Goal: Transaction & Acquisition: Purchase product/service

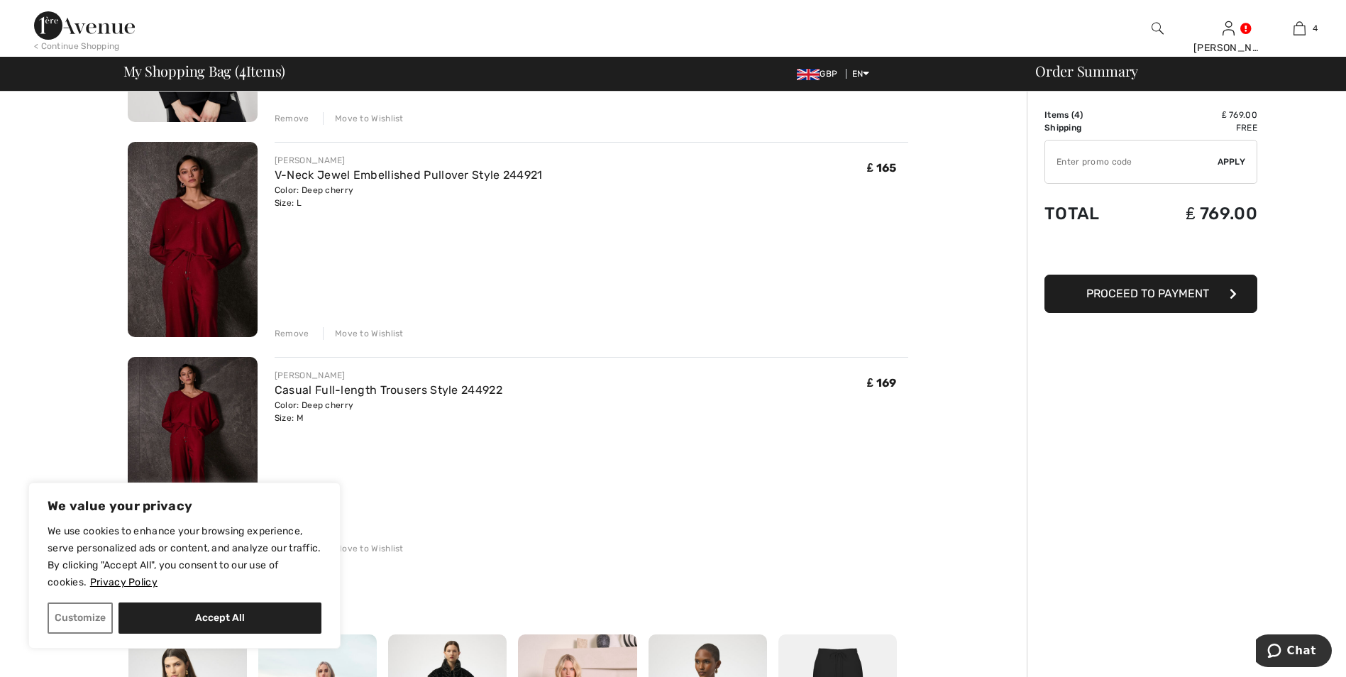
scroll to position [497, 0]
click at [287, 334] on div "Remove" at bounding box center [292, 332] width 35 height 13
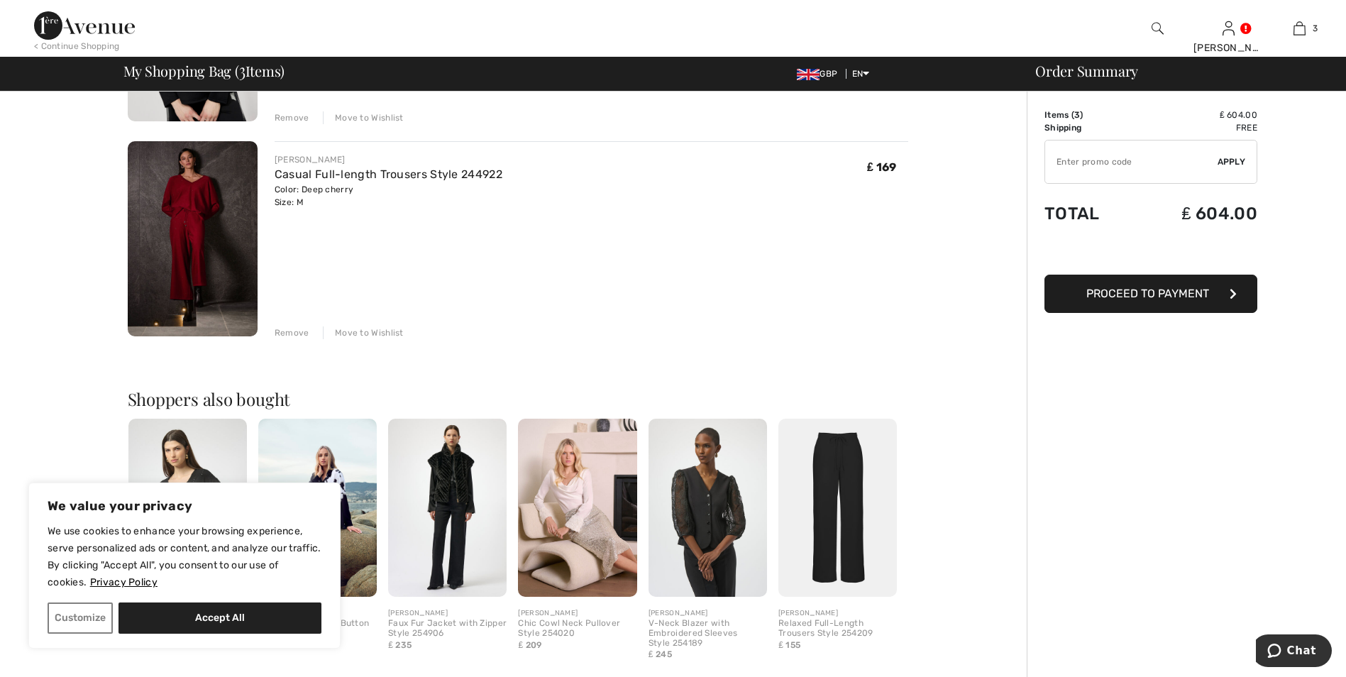
scroll to position [568, 0]
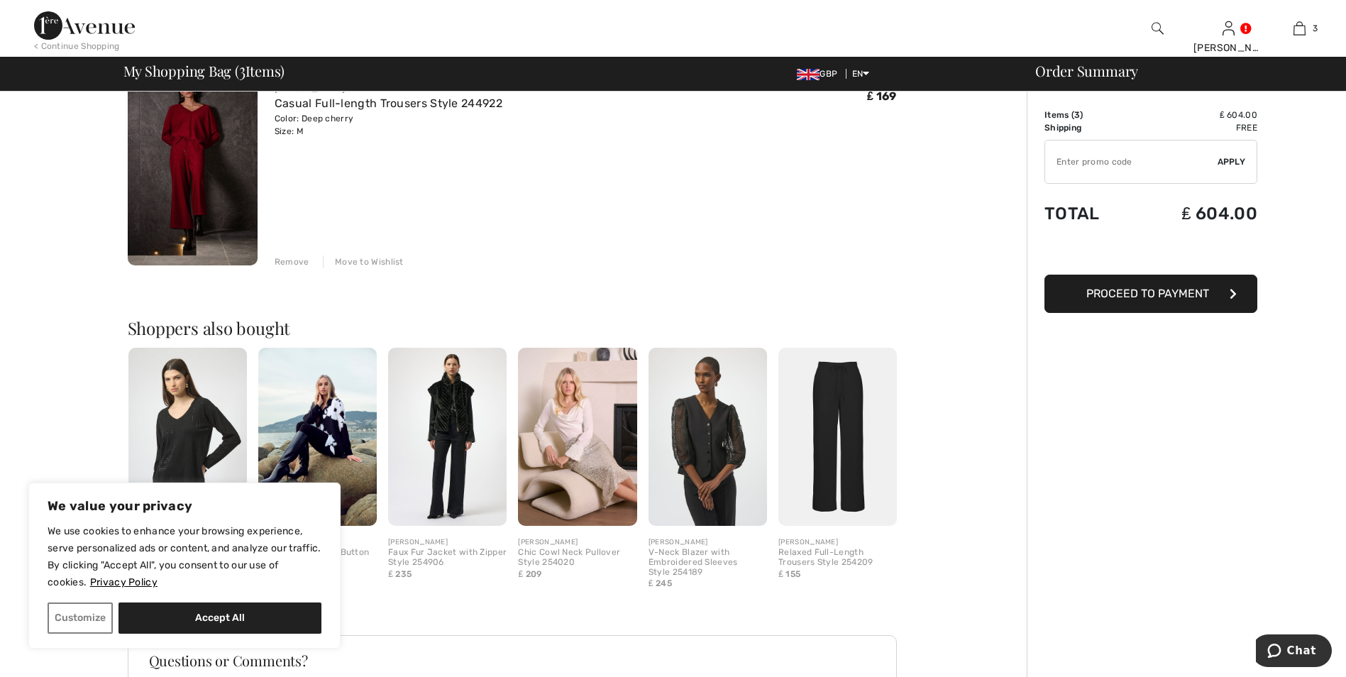
click at [290, 263] on div "Remove" at bounding box center [292, 261] width 35 height 13
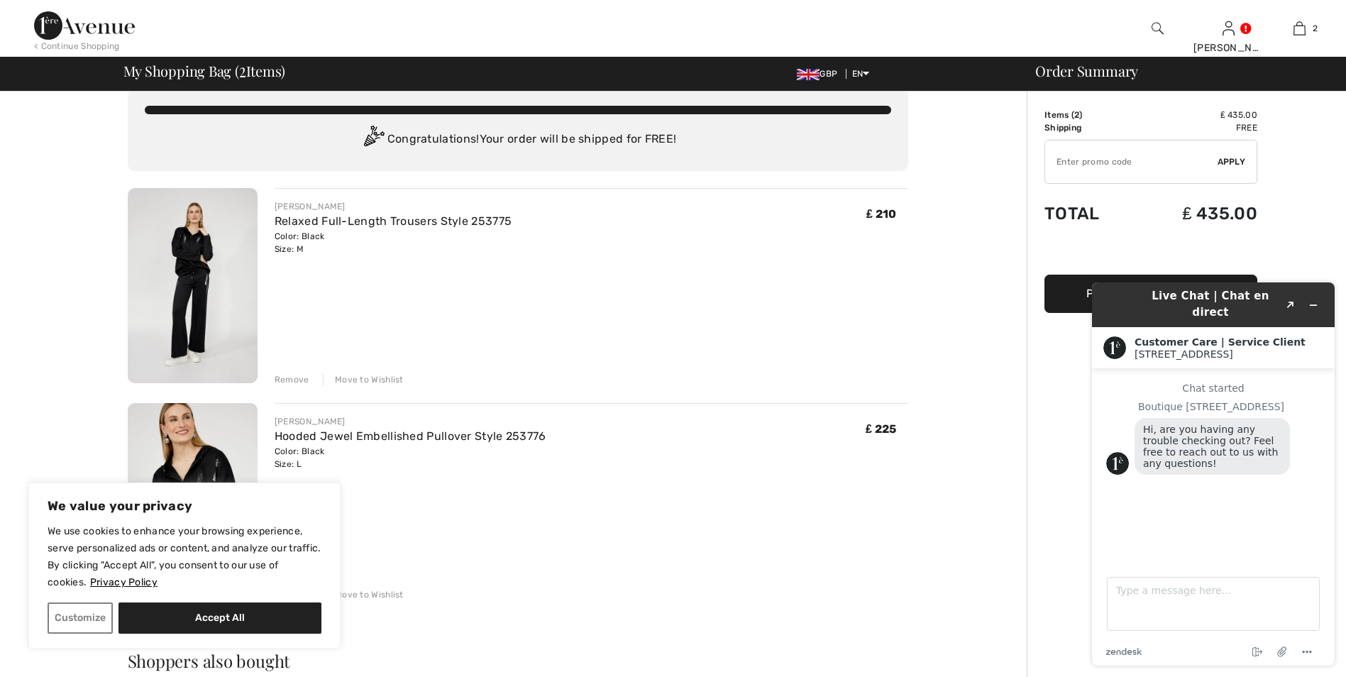
scroll to position [0, 0]
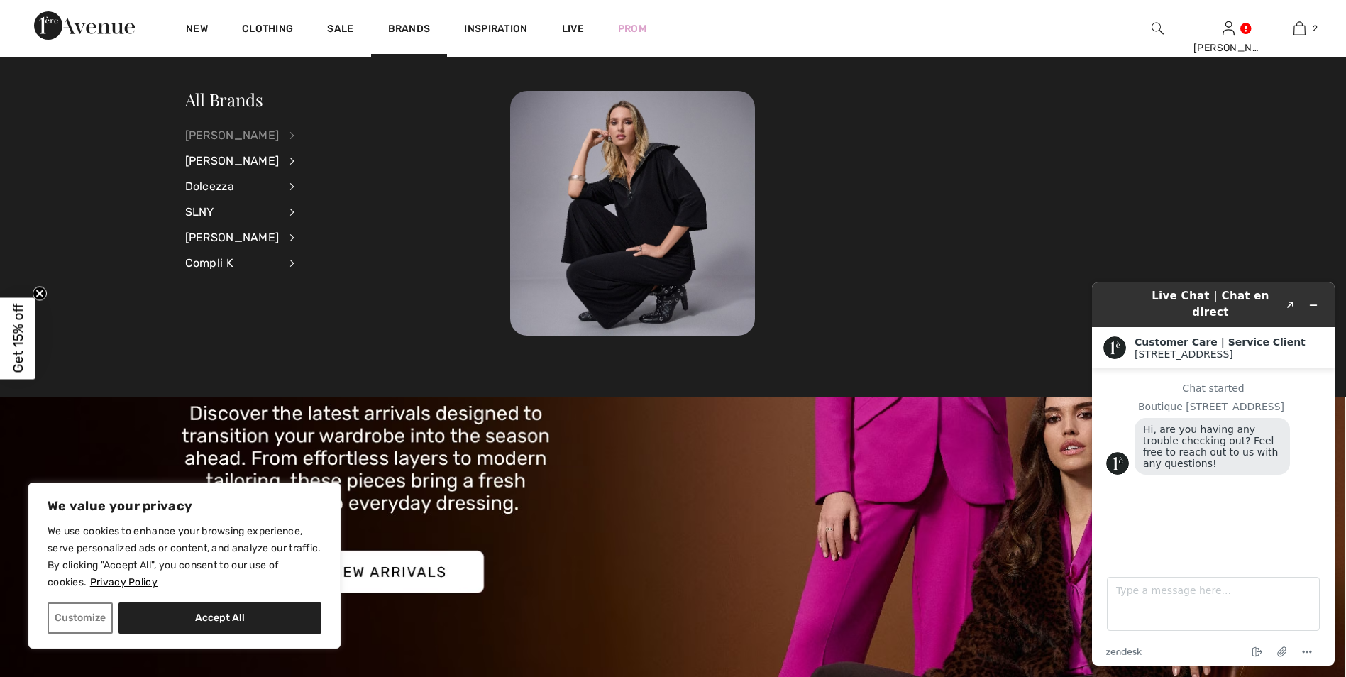
click at [242, 139] on div "[PERSON_NAME]" at bounding box center [232, 136] width 94 height 26
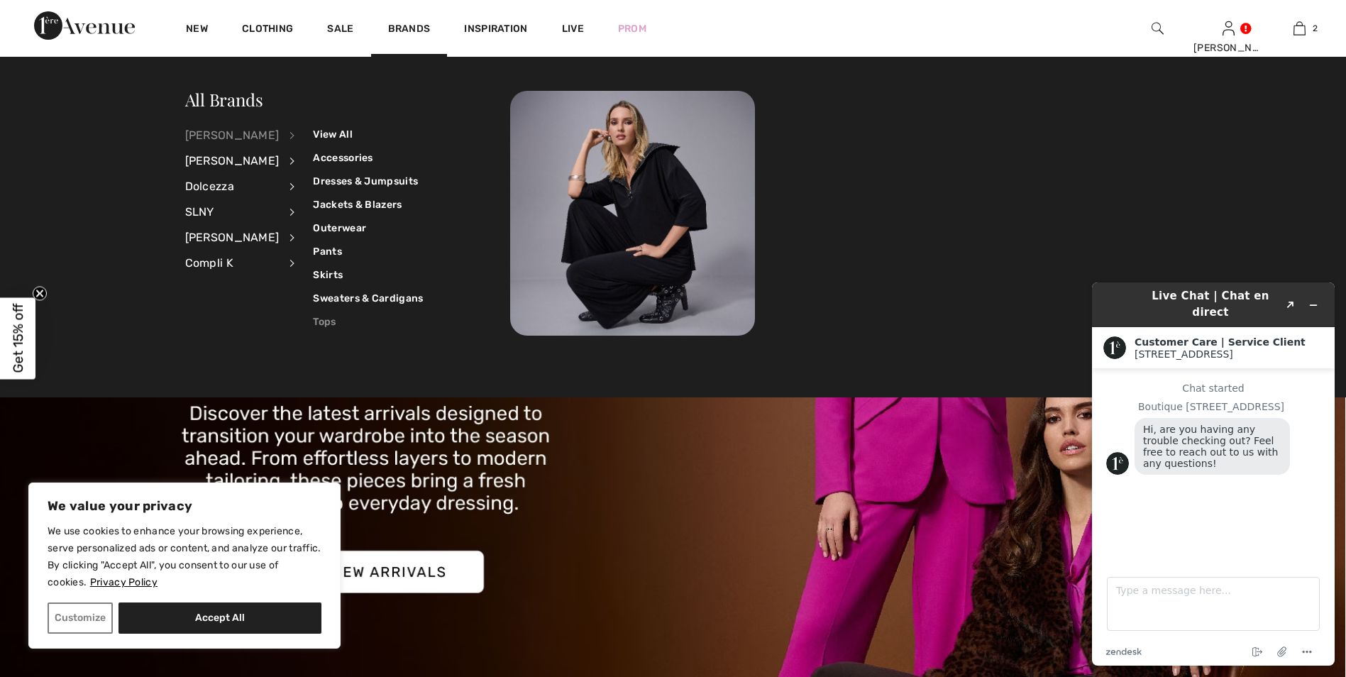
click at [319, 319] on link "Tops" at bounding box center [368, 321] width 110 height 23
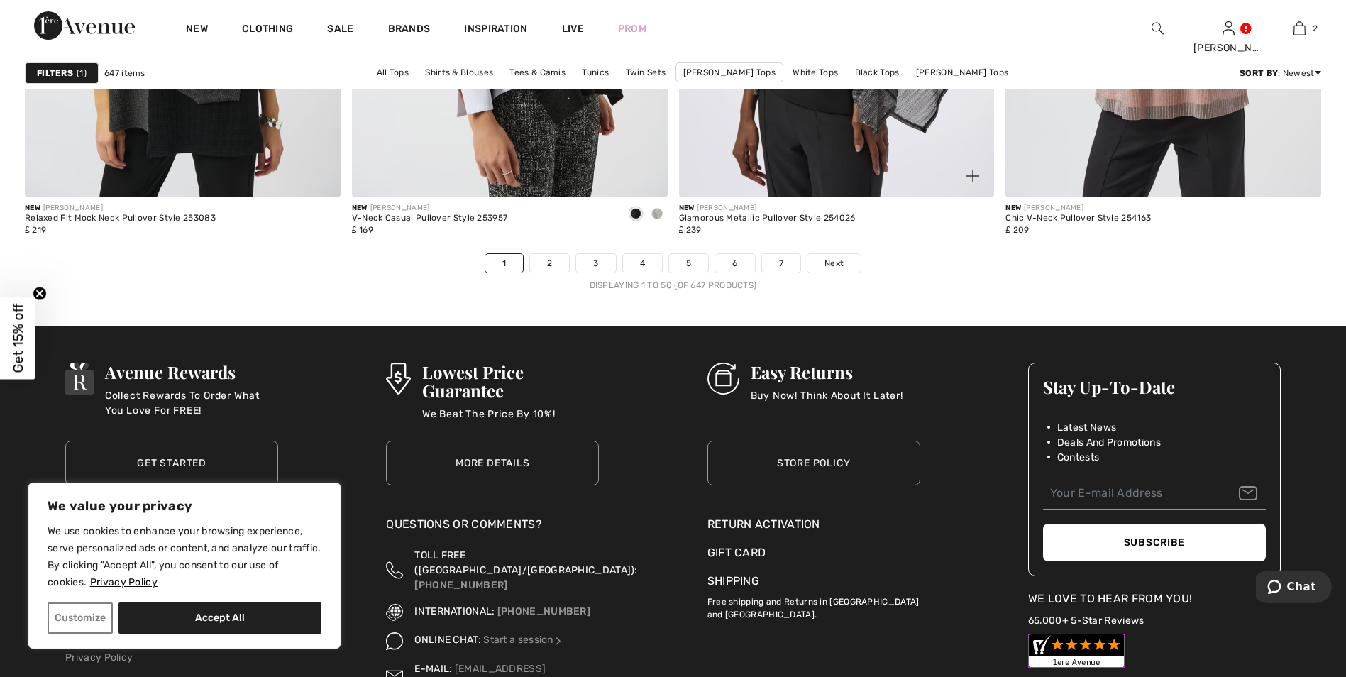
scroll to position [8160, 0]
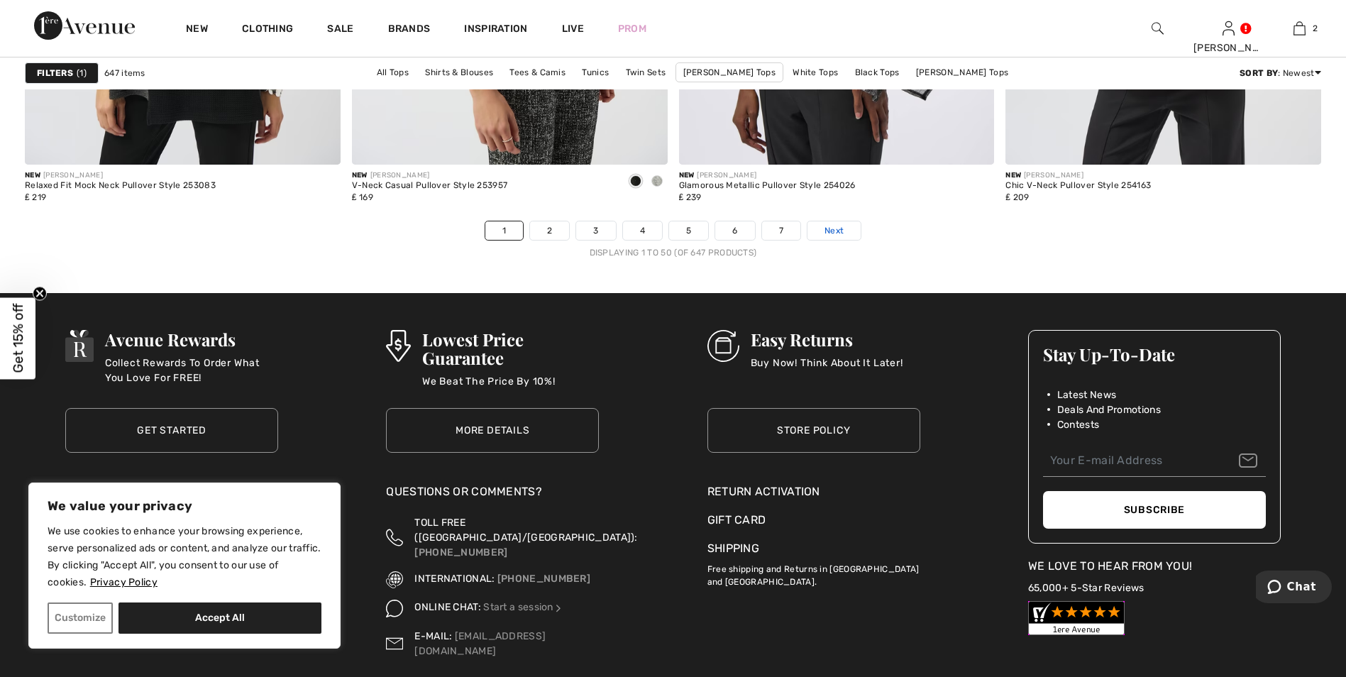
click at [833, 230] on span "Next" at bounding box center [834, 230] width 19 height 13
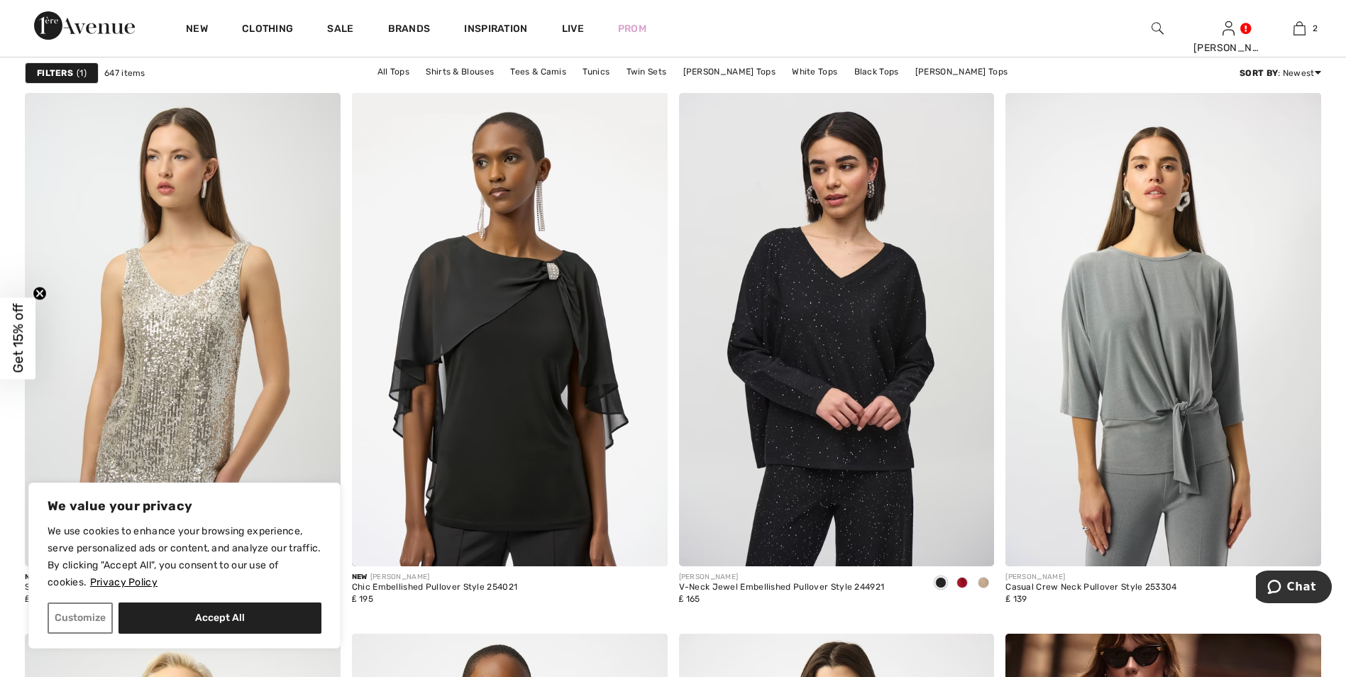
scroll to position [5393, 0]
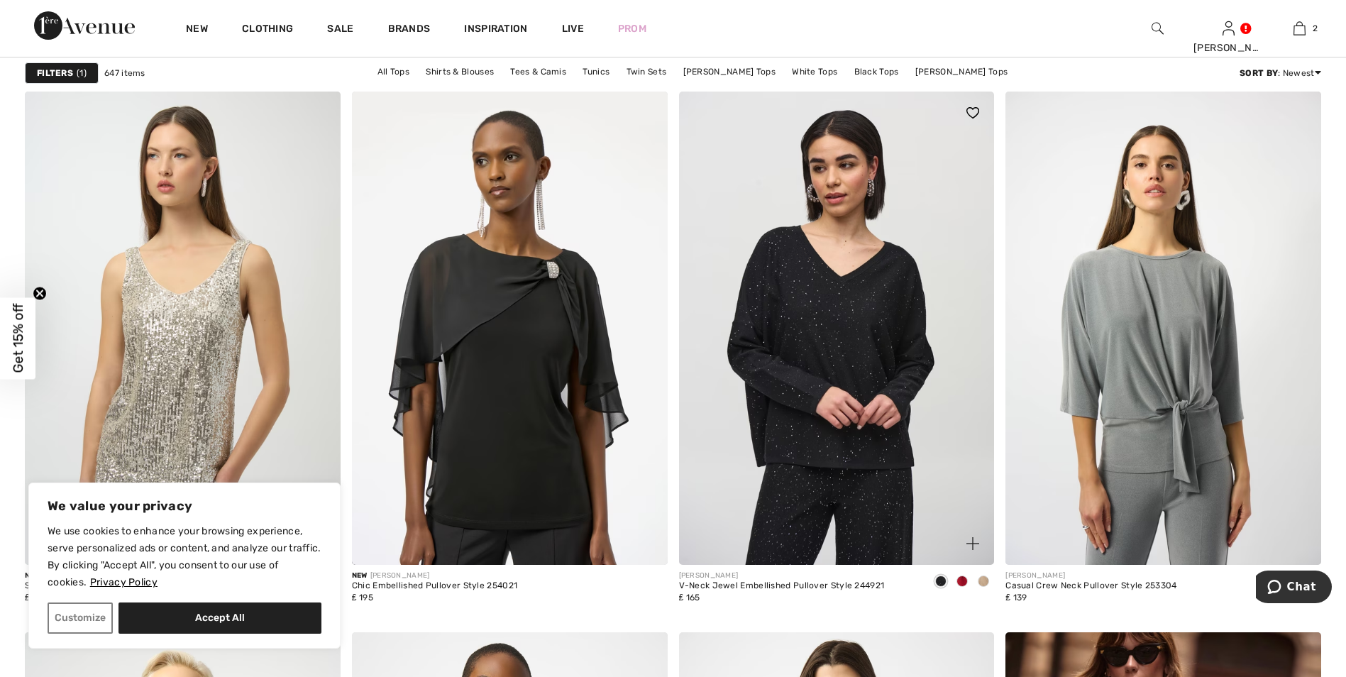
click at [853, 335] on img at bounding box center [837, 328] width 316 height 473
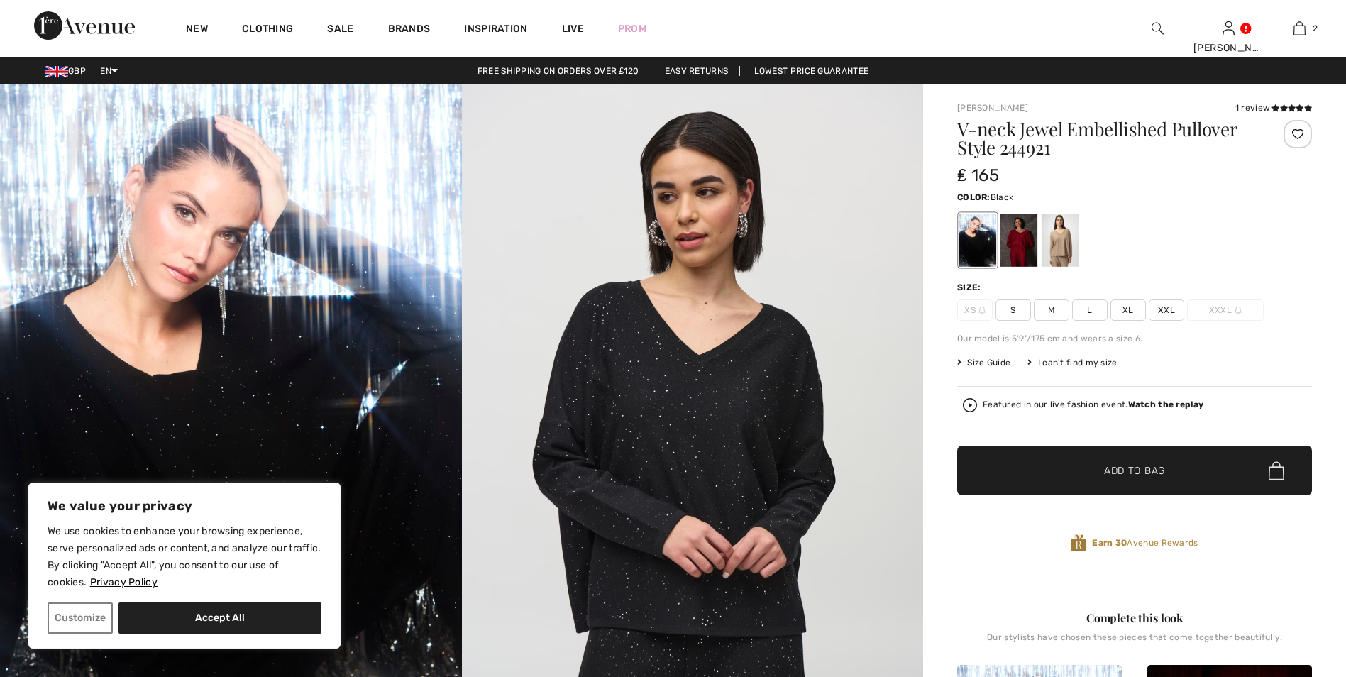
click at [1091, 311] on span "L" at bounding box center [1089, 309] width 35 height 21
click at [1093, 471] on span "✔ Added to Bag" at bounding box center [1113, 470] width 87 height 15
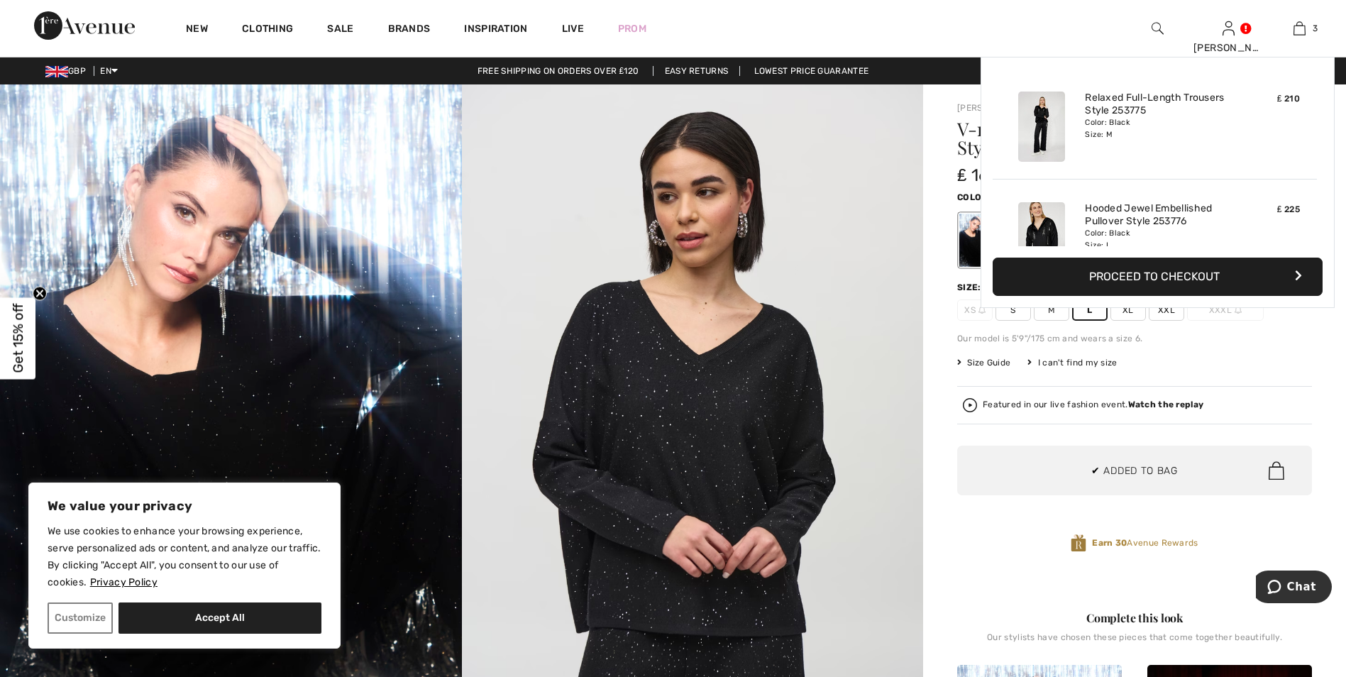
scroll to position [155, 0]
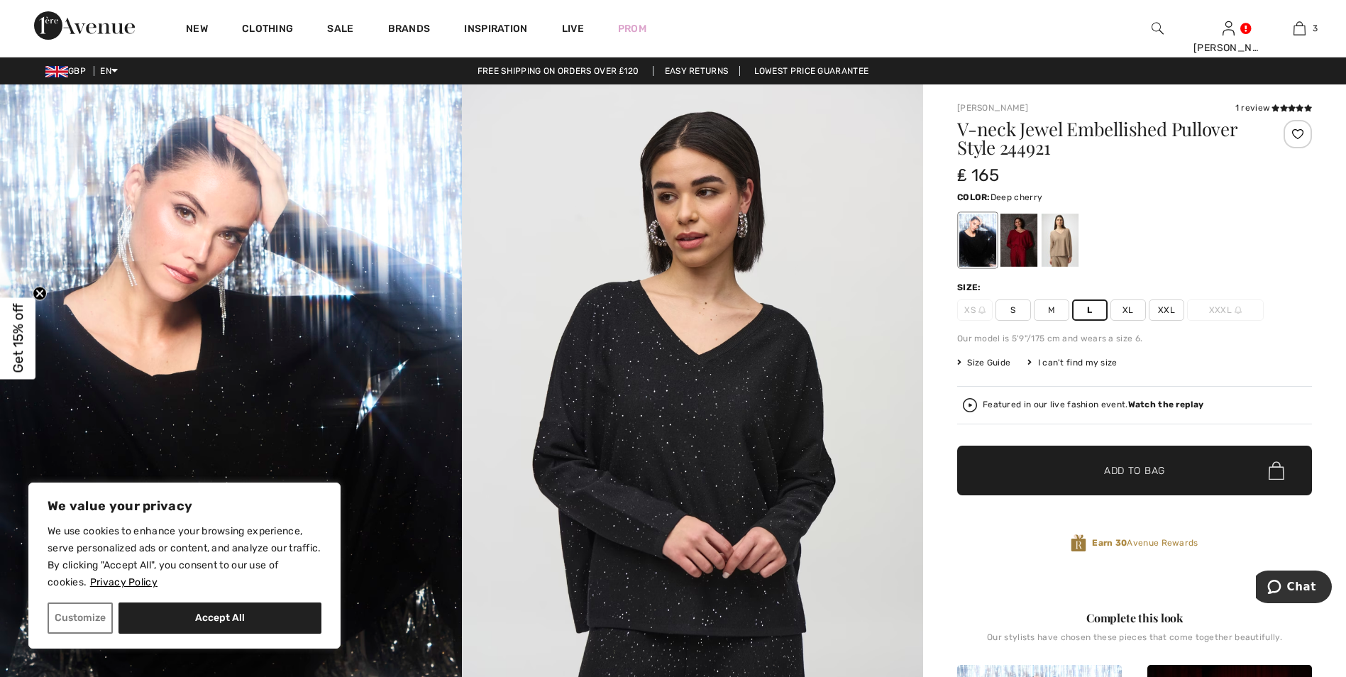
click at [1024, 244] on div at bounding box center [1019, 240] width 37 height 53
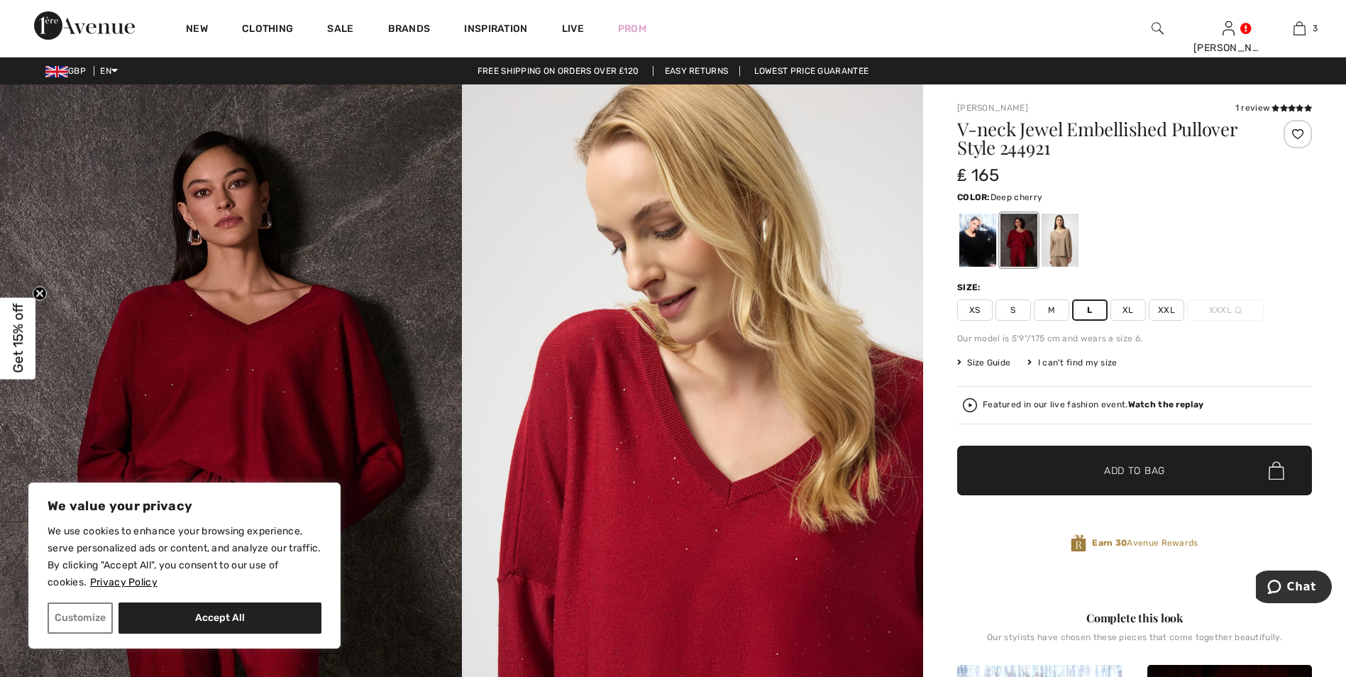
click at [1129, 471] on span "Add to Bag" at bounding box center [1134, 470] width 61 height 15
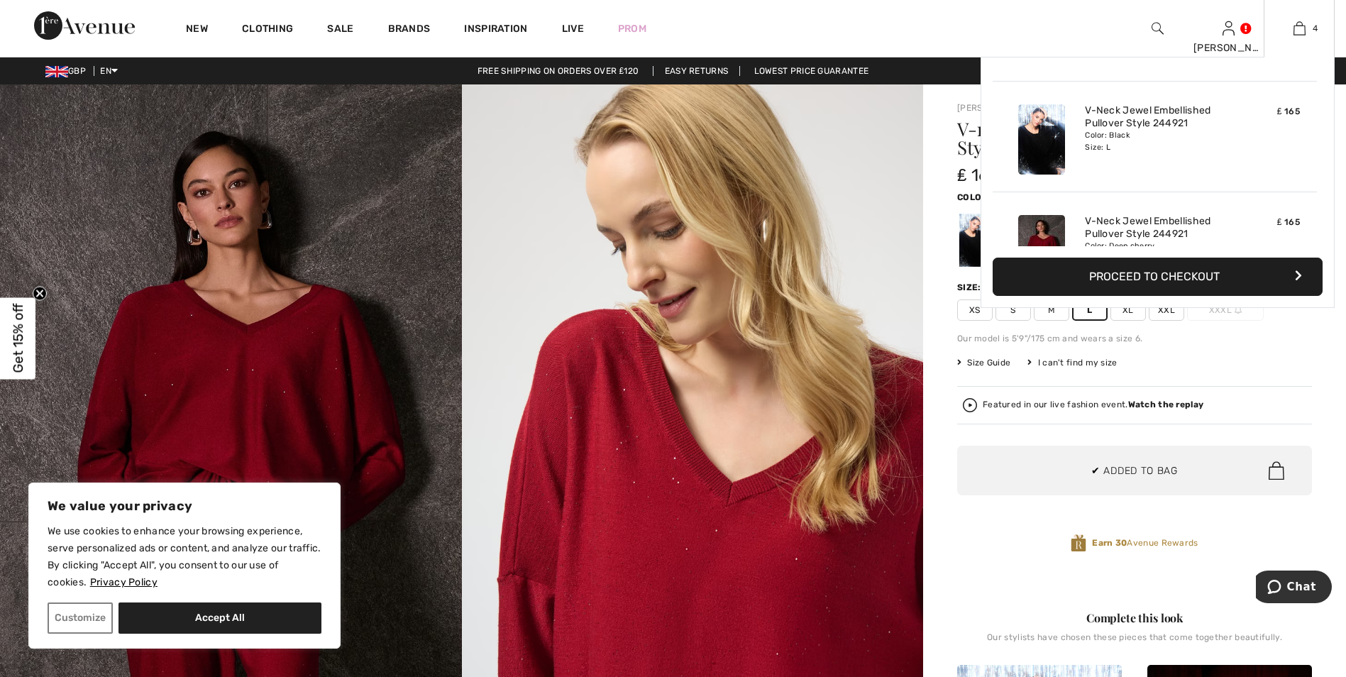
scroll to position [265, 0]
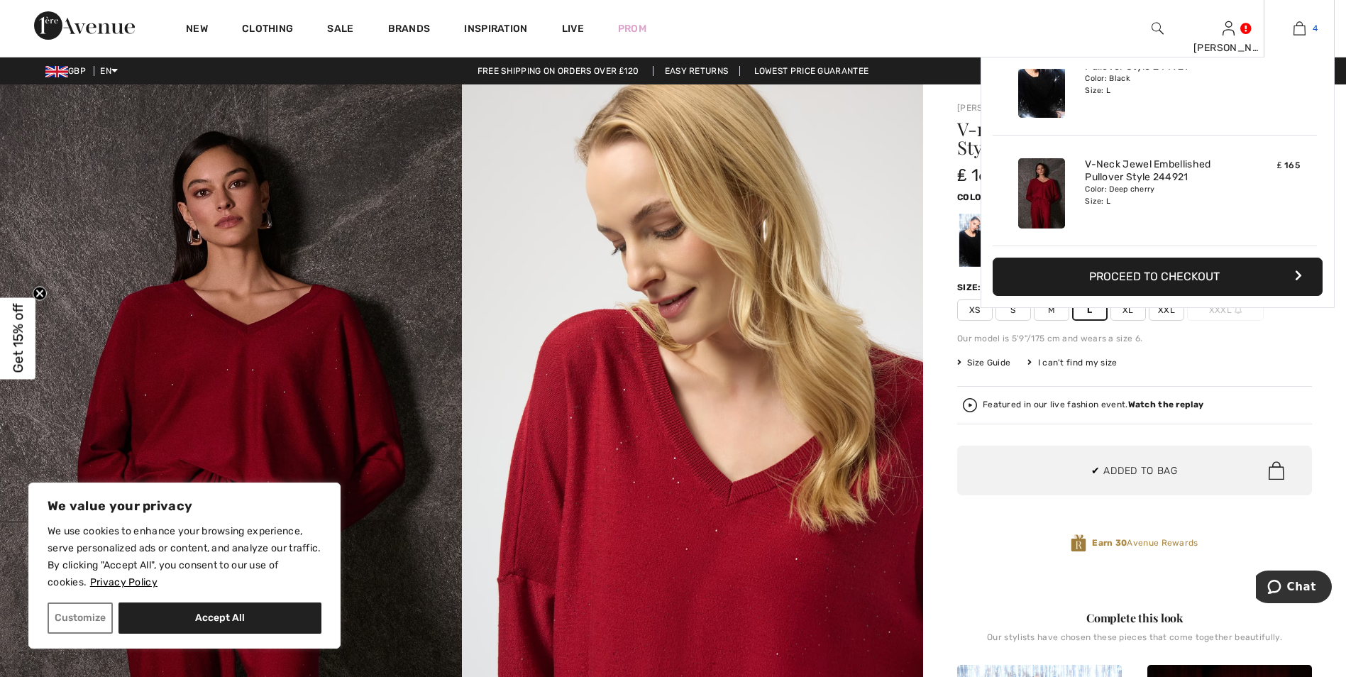
click at [1299, 30] on img at bounding box center [1300, 28] width 12 height 17
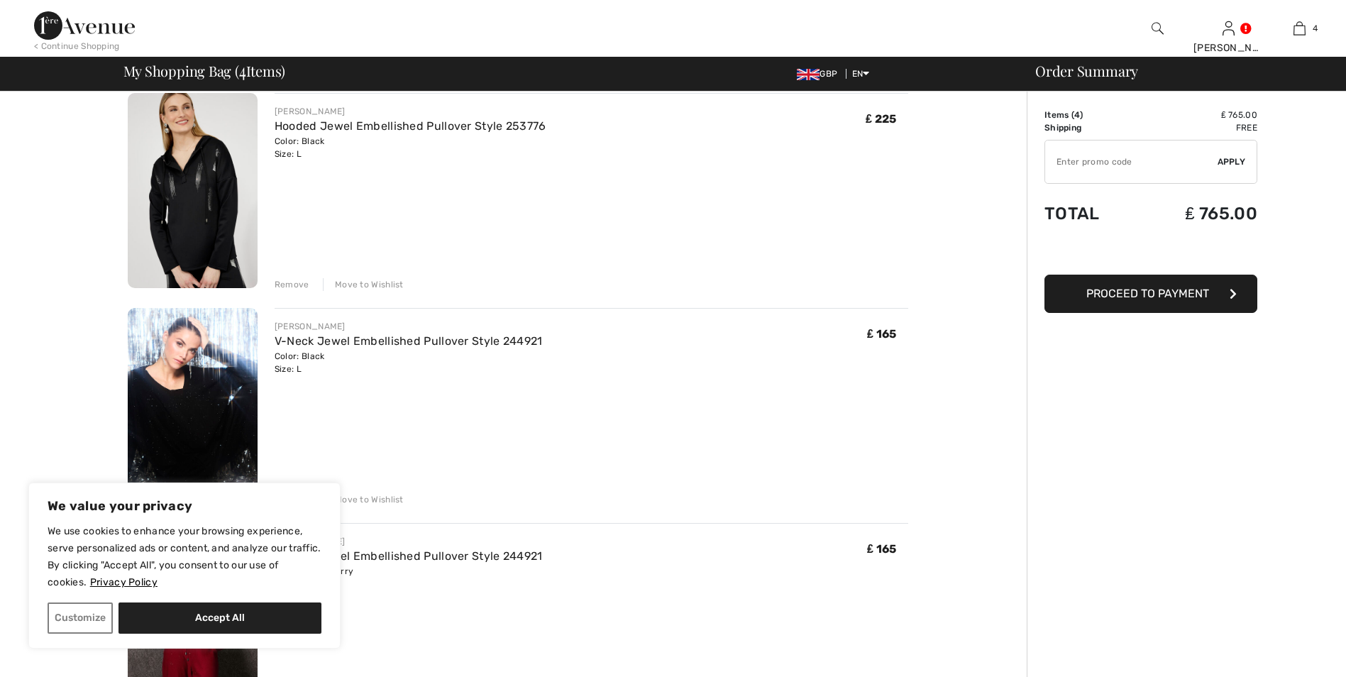
scroll to position [355, 0]
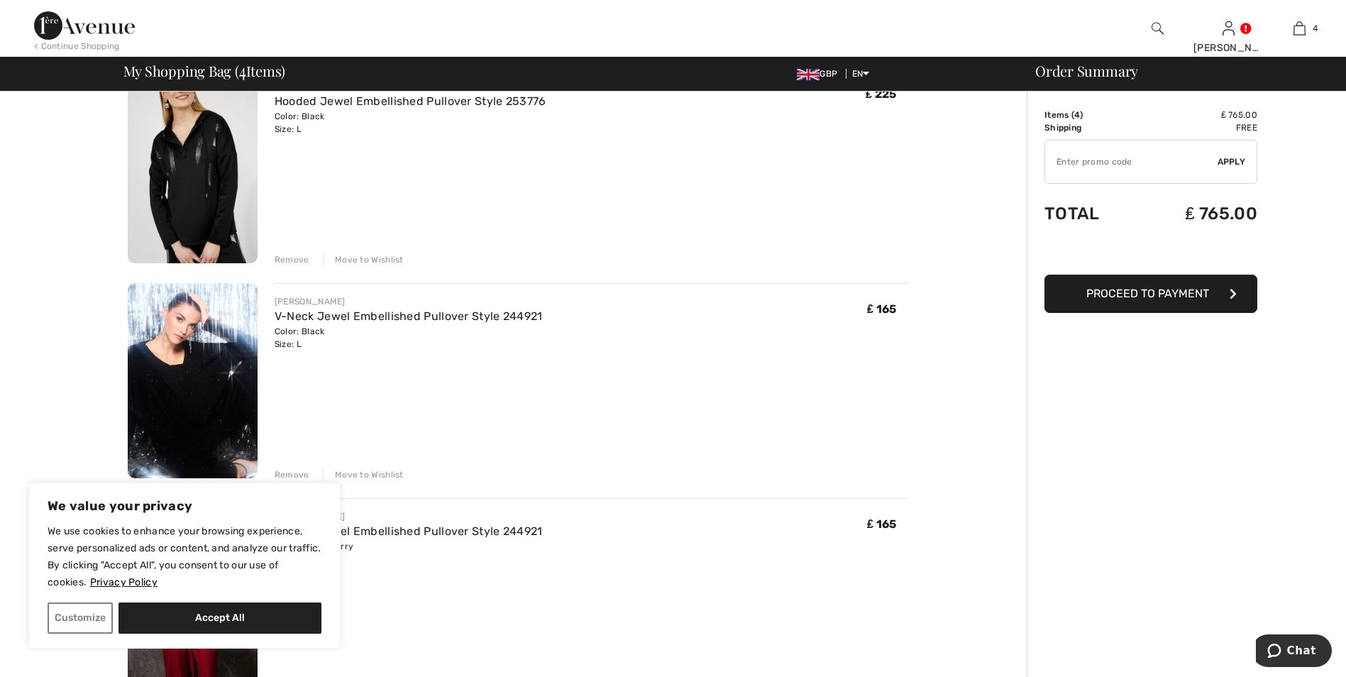
click at [291, 473] on div "Remove" at bounding box center [292, 474] width 35 height 13
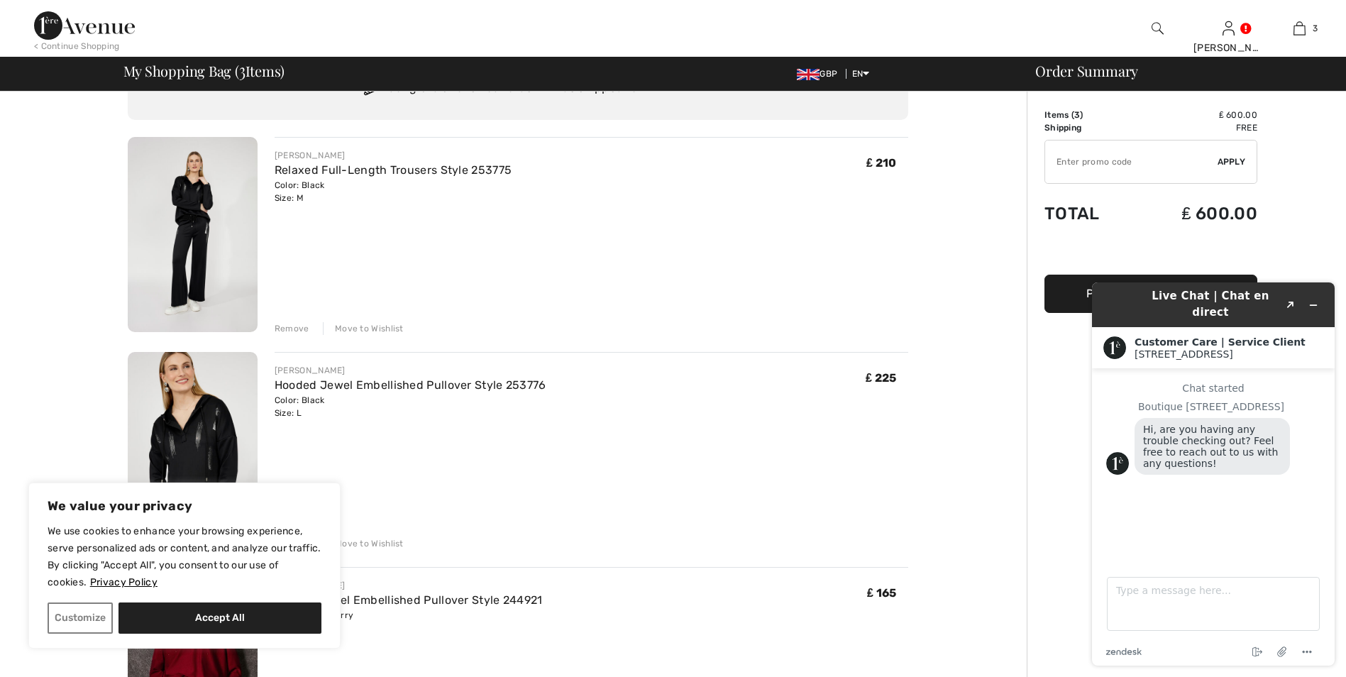
scroll to position [0, 0]
